Goal: Check status: Check status

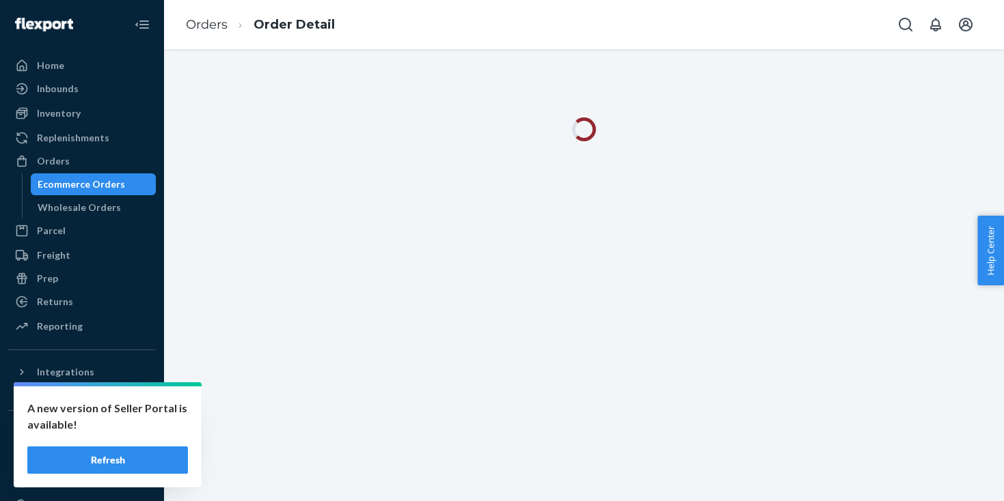
click at [91, 182] on div "Ecommerce Orders" at bounding box center [81, 185] width 87 height 14
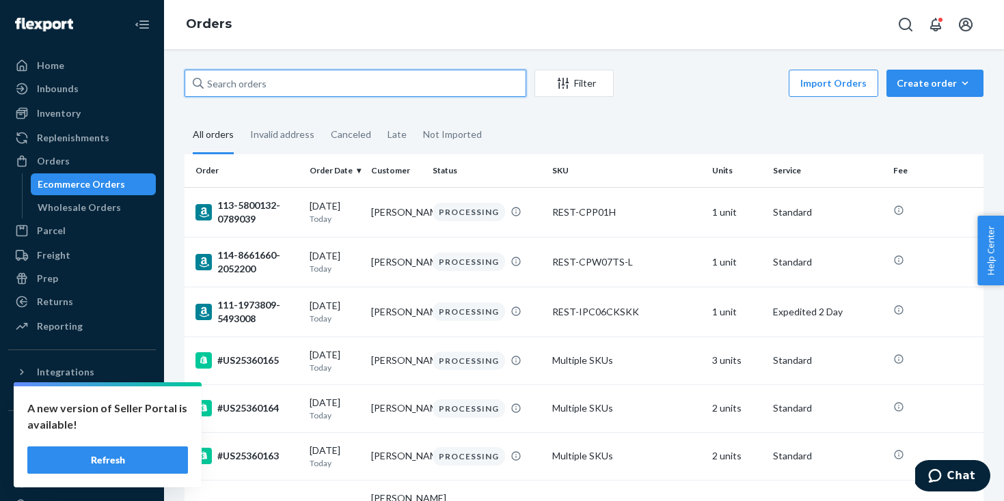
click at [279, 90] on input "text" at bounding box center [355, 83] width 342 height 27
paste input "US25357354"
type input "US25357354"
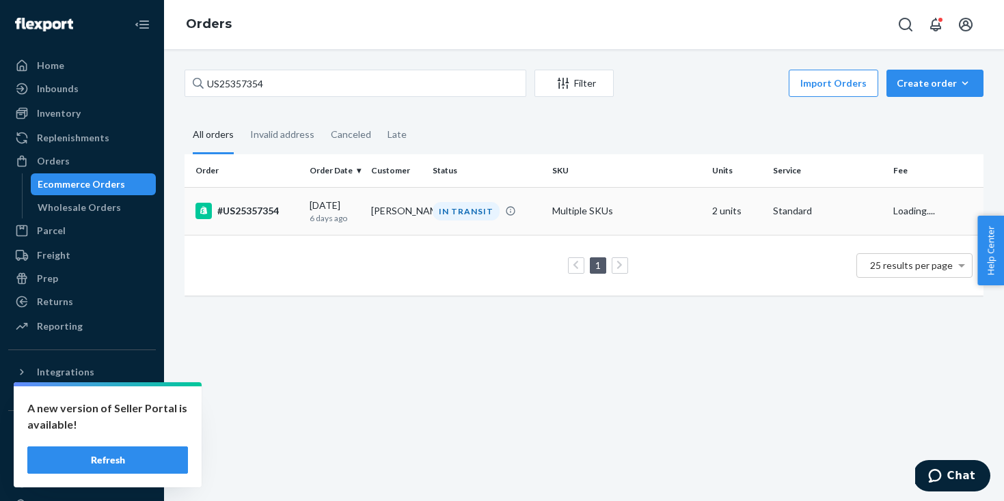
click at [379, 213] on td "[PERSON_NAME]" at bounding box center [396, 211] width 61 height 48
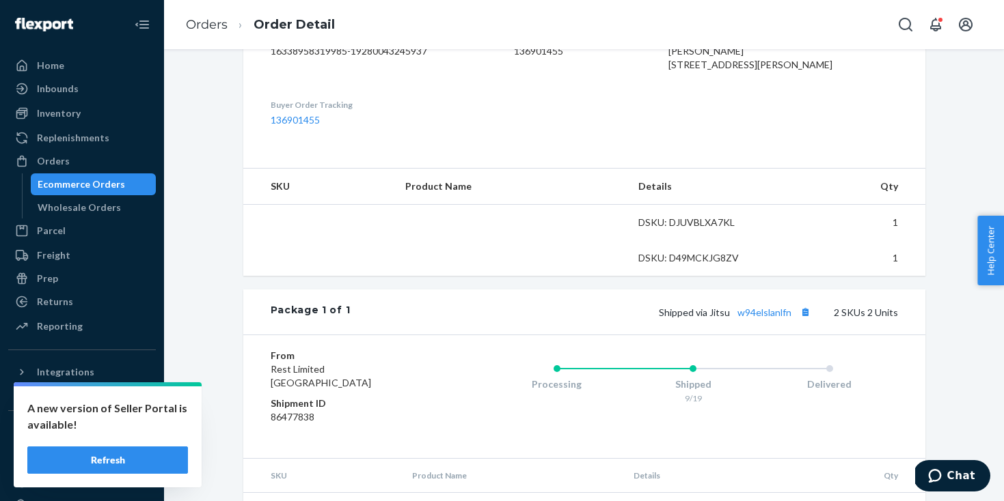
scroll to position [387, 0]
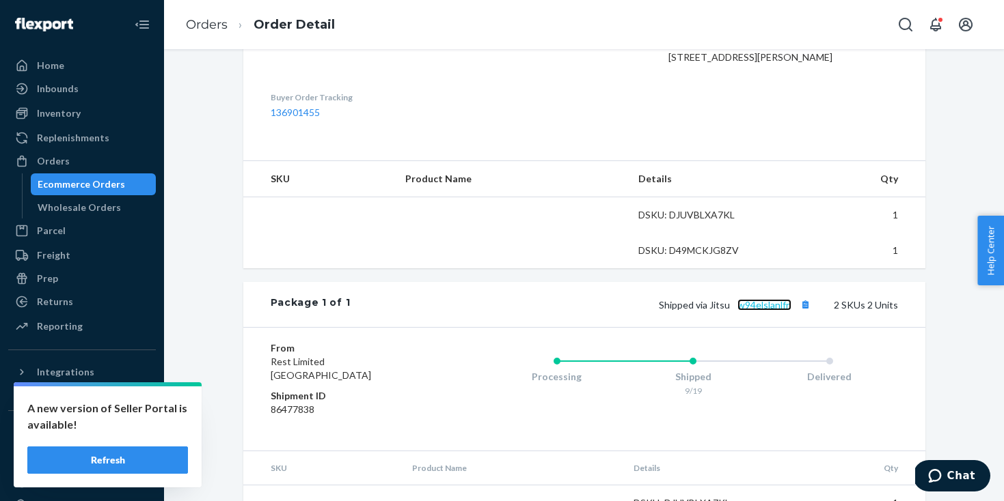
click at [771, 311] on link "w94elslanlfn" at bounding box center [764, 305] width 54 height 12
